Goal: Transaction & Acquisition: Purchase product/service

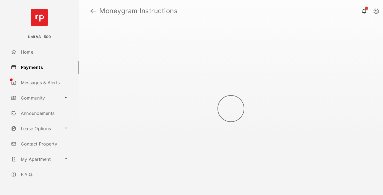
click at [93, 11] on link at bounding box center [93, 10] width 6 height 13
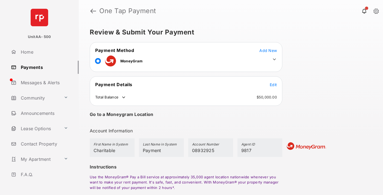
click at [273, 85] on span "Edit" at bounding box center [273, 84] width 7 height 5
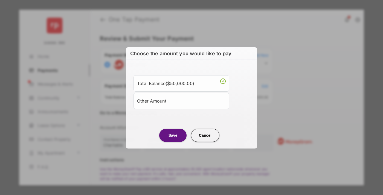
click at [181, 100] on div "Other Amount" at bounding box center [181, 100] width 89 height 9
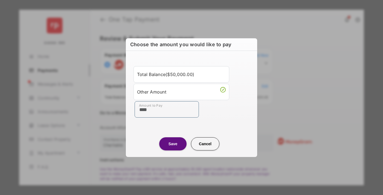
type input "****"
click at [173, 144] on button "Save" at bounding box center [172, 143] width 27 height 13
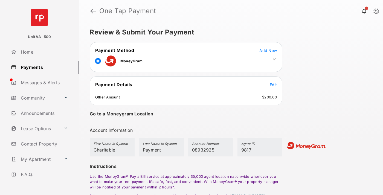
click at [274, 59] on icon at bounding box center [274, 59] width 5 height 5
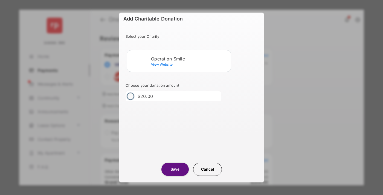
click at [190, 59] on div "Operation Smile" at bounding box center [190, 58] width 78 height 5
click at [175, 169] on button "Save" at bounding box center [174, 169] width 27 height 13
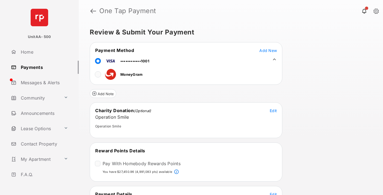
click at [273, 193] on span "Edit" at bounding box center [273, 194] width 7 height 5
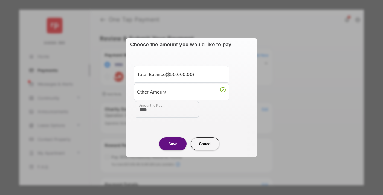
click at [173, 144] on button "Save" at bounding box center [172, 143] width 27 height 13
